Goal: Information Seeking & Learning: Understand process/instructions

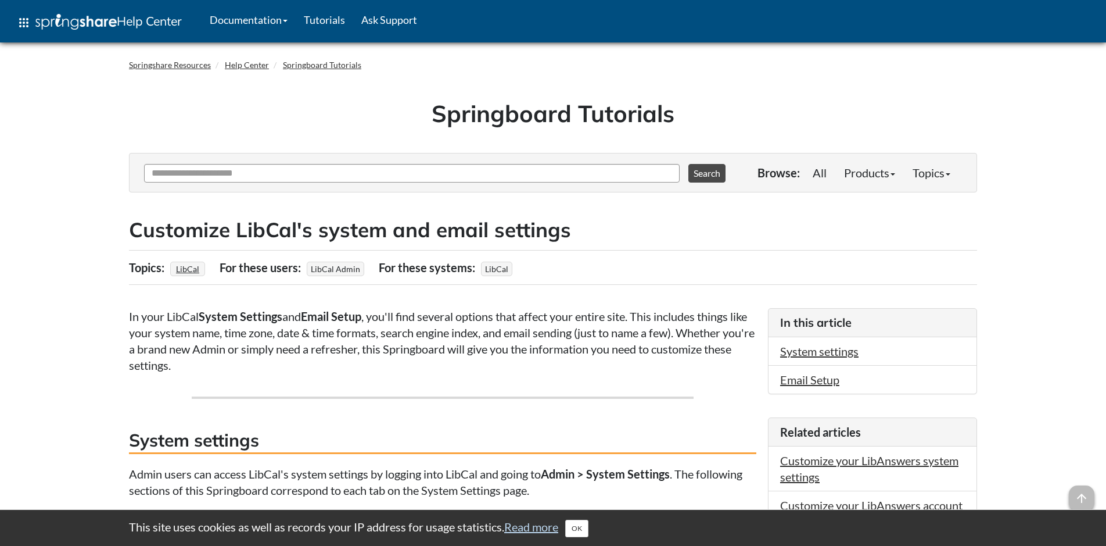
click at [497, 269] on span "LibCal" at bounding box center [496, 269] width 31 height 15
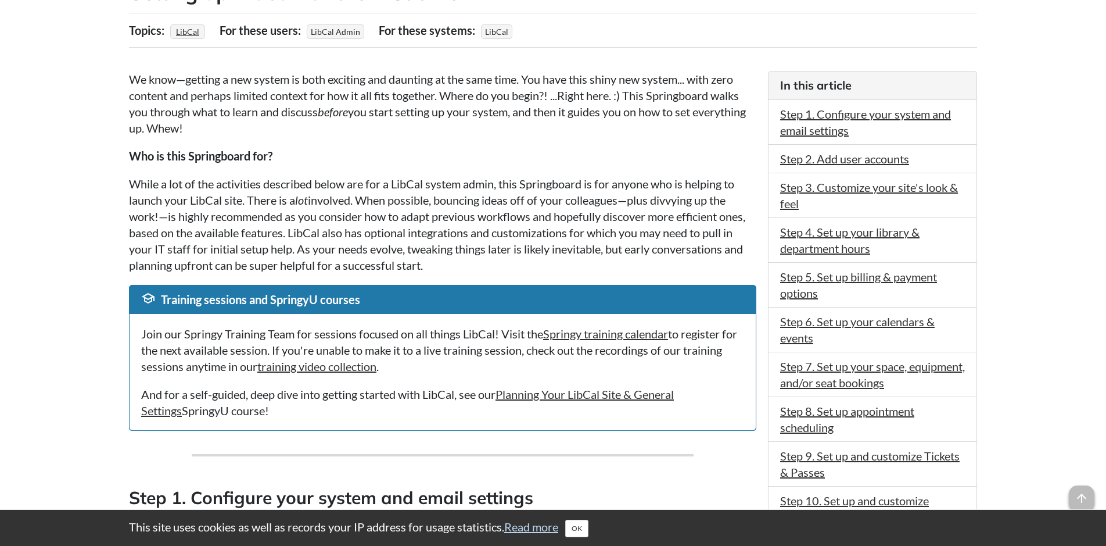
scroll to position [296, 0]
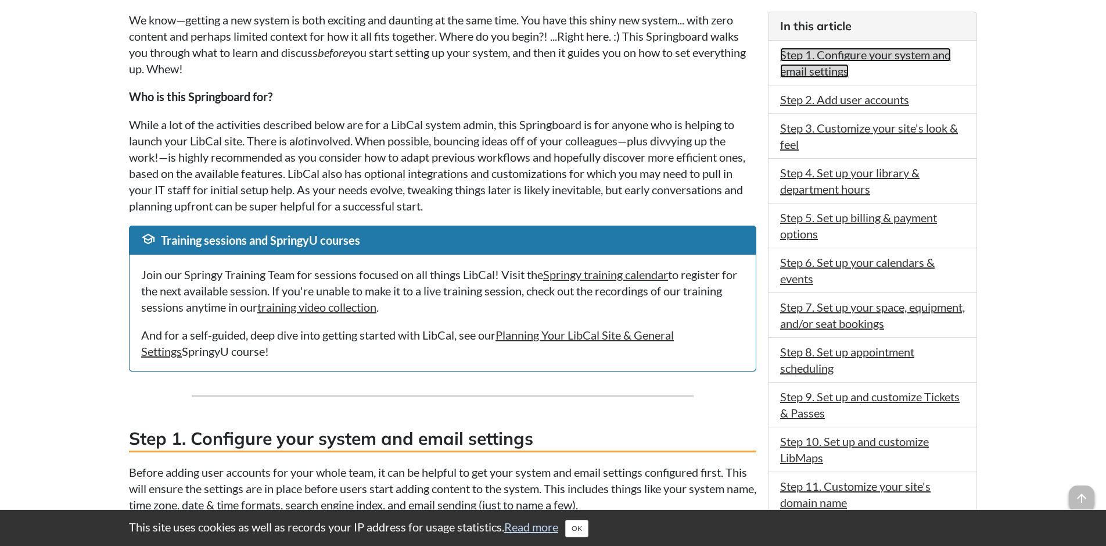
click at [830, 67] on link "Step 1. Configure your system and email settings" at bounding box center [865, 63] width 171 height 30
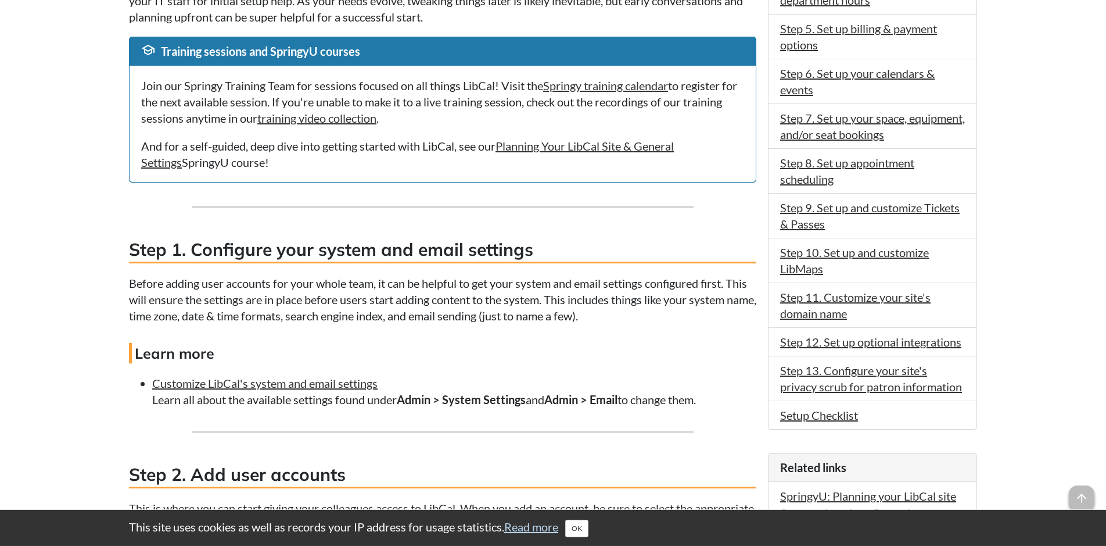
scroll to position [545, 0]
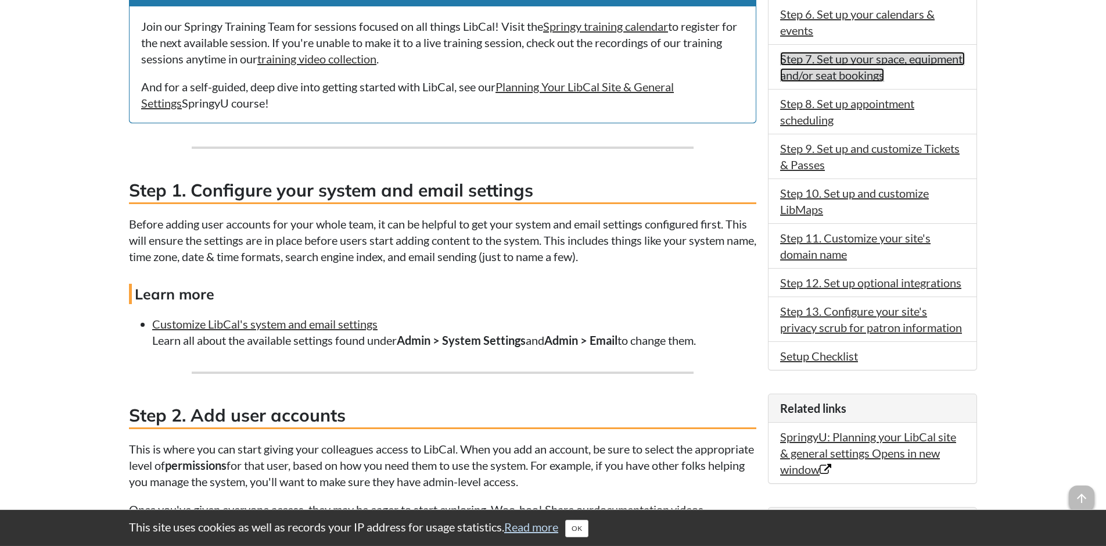
click at [882, 69] on link "Step 7. Set up your space, equipment, and/or seat bookings" at bounding box center [872, 67] width 185 height 30
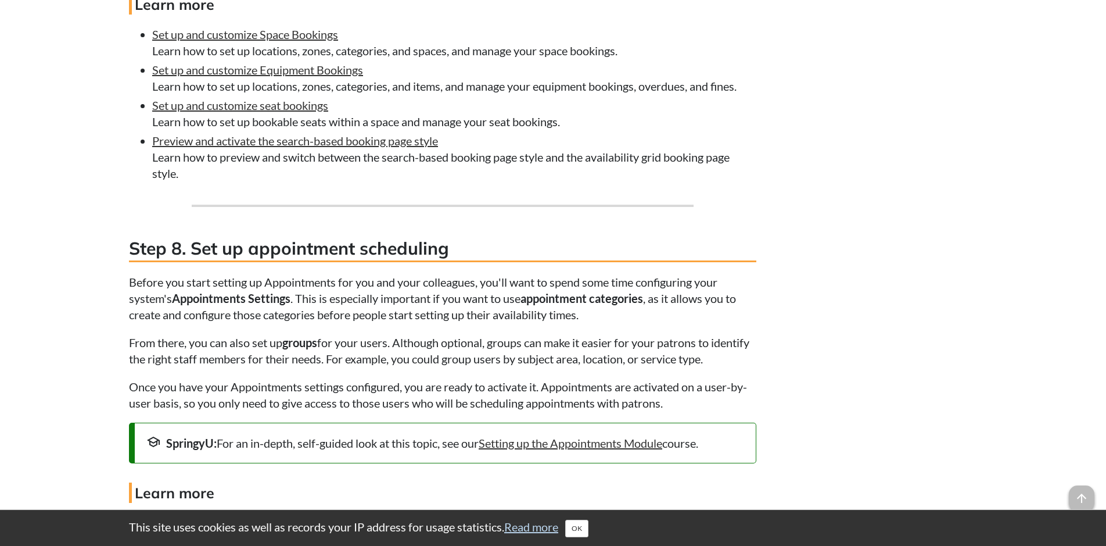
scroll to position [3507, 0]
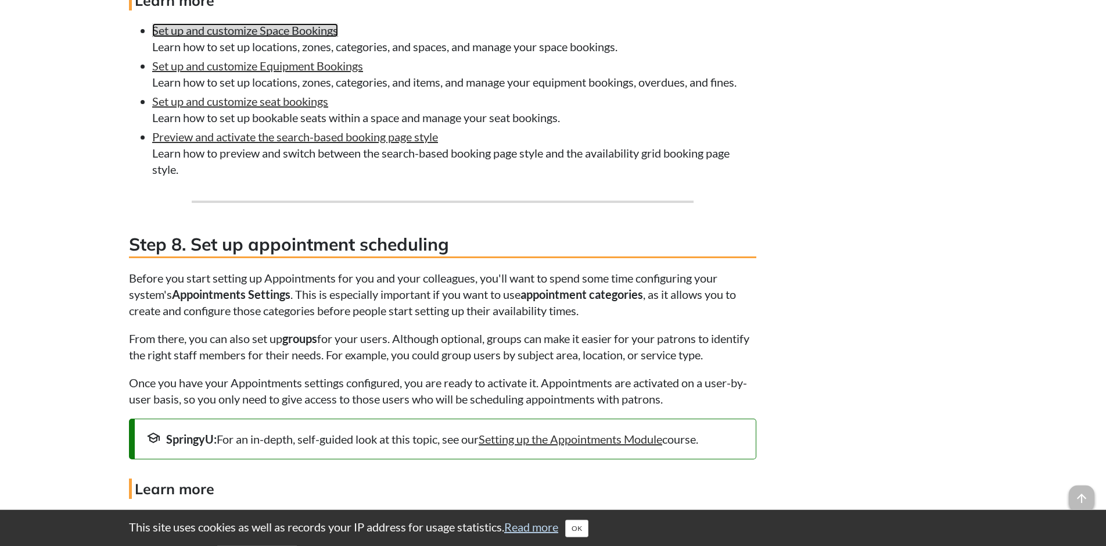
click at [311, 37] on link "Set up and customize Space Bookings" at bounding box center [245, 30] width 186 height 14
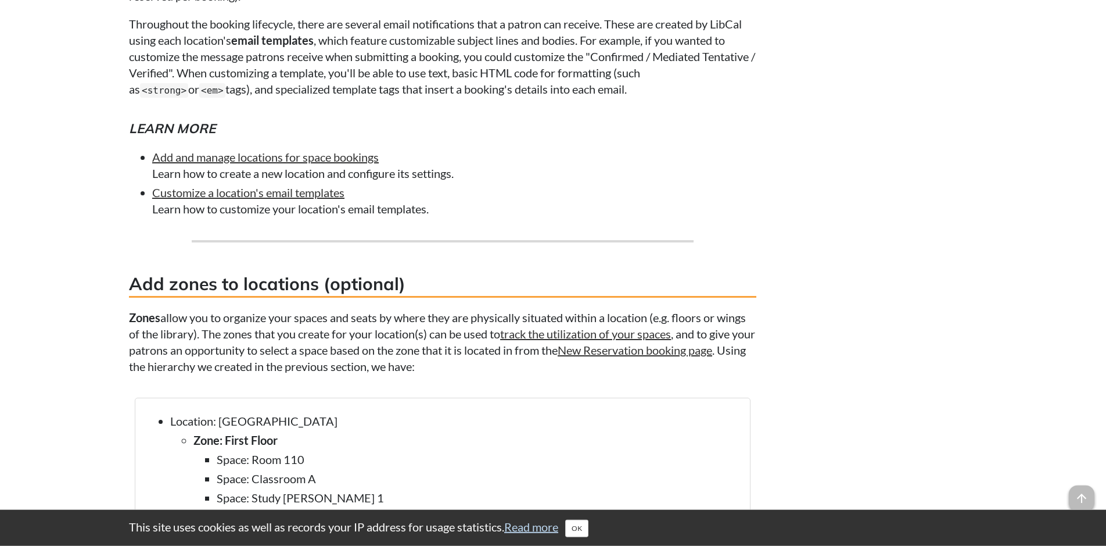
scroll to position [1897, 0]
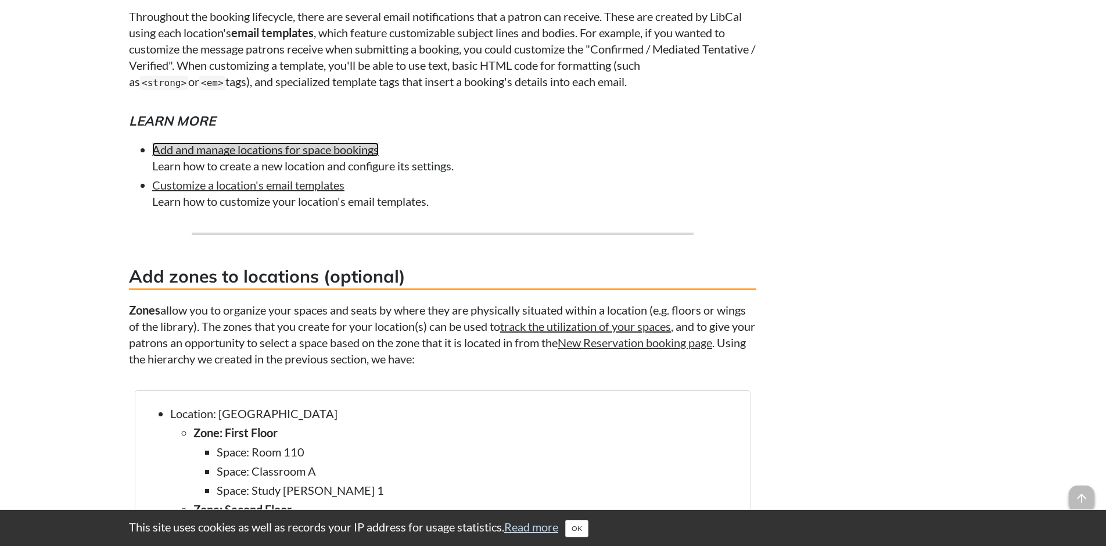
click at [366, 156] on link "Add and manage locations for space bookings" at bounding box center [265, 149] width 227 height 14
